Goal: Find contact information: Find contact information

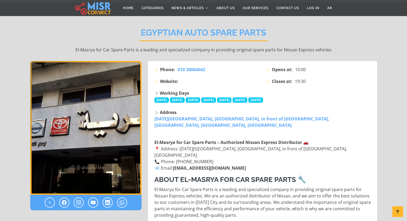
scroll to position [80, 0]
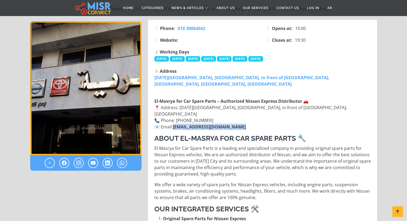
drag, startPoint x: 243, startPoint y: 113, endPoint x: 176, endPoint y: 113, distance: 67.0
click at [176, 124] on link "Elmasryaspareparts@gmail.com" at bounding box center [209, 127] width 73 height 6
copy link "Elmasryaspareparts@gmail.com"
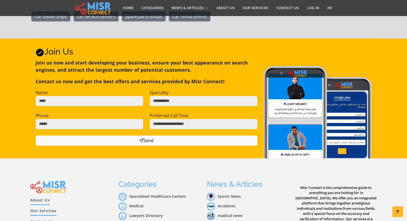
scroll to position [723, 0]
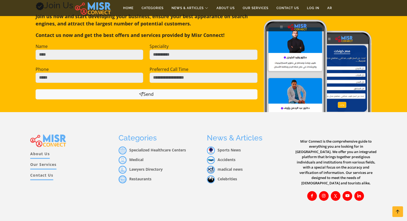
click at [47, 172] on link "Contact Us" at bounding box center [41, 176] width 23 height 8
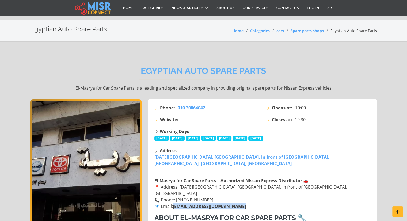
scroll to position [0, 0]
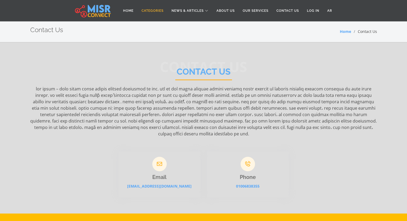
click at [157, 10] on link "Categories" at bounding box center [153, 11] width 30 height 10
